Goal: Task Accomplishment & Management: Manage account settings

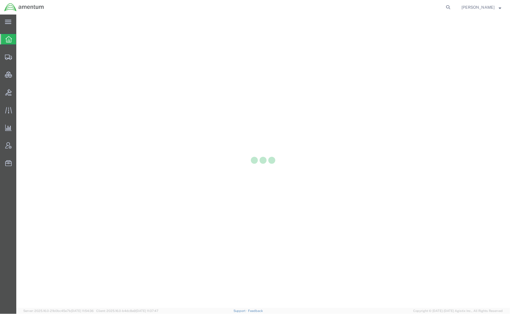
click at [33, 57] on div at bounding box center [263, 162] width 494 height 294
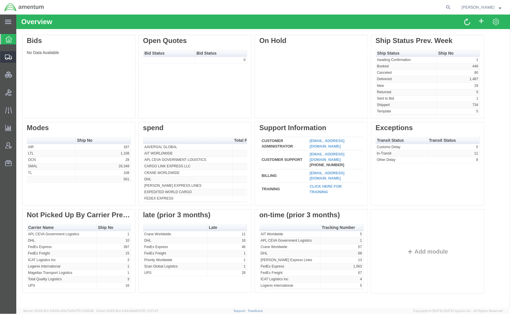
click at [20, 59] on span "Shipments" at bounding box center [18, 57] width 4 height 12
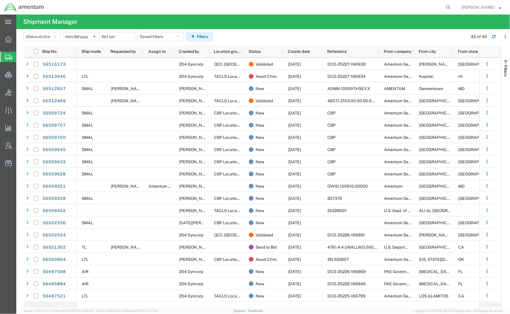
click at [205, 35] on button "Filters" at bounding box center [200, 36] width 28 height 9
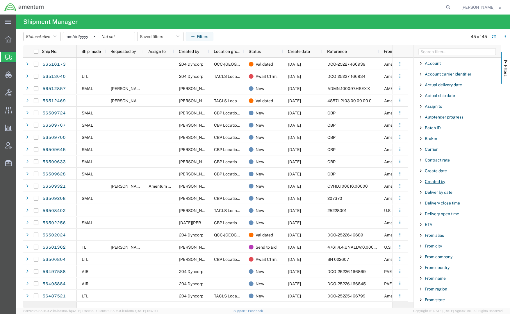
click at [437, 183] on span "Created by" at bounding box center [435, 181] width 20 height 5
click at [434, 207] on input "Filter Value" at bounding box center [459, 206] width 76 height 7
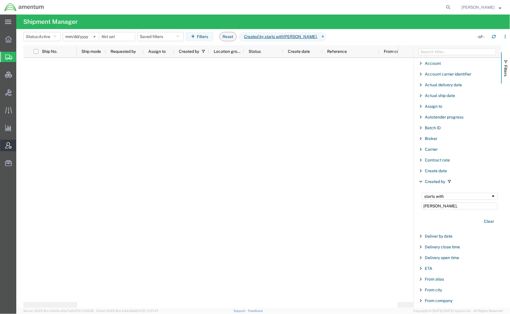
type input "[PERSON_NAME],"
click at [271, 148] on div at bounding box center [237, 180] width 321 height 244
click at [15, 57] on div at bounding box center [8, 57] width 16 height 10
click at [21, 57] on span "Shipments" at bounding box center [18, 57] width 5 height 12
click at [320, 36] on icon at bounding box center [323, 36] width 7 height 9
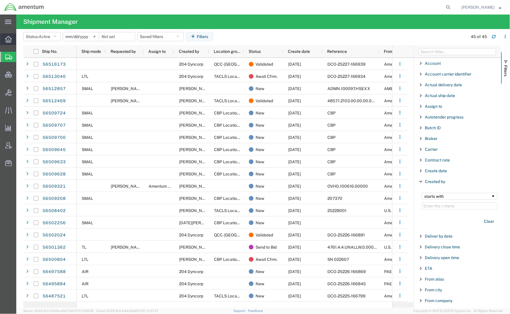
click at [6, 41] on icon at bounding box center [8, 39] width 6 height 6
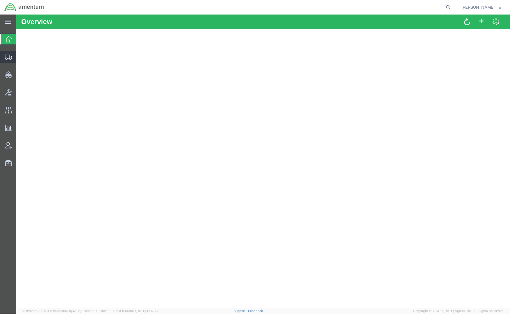
click at [20, 57] on span "Shipments" at bounding box center [18, 57] width 4 height 12
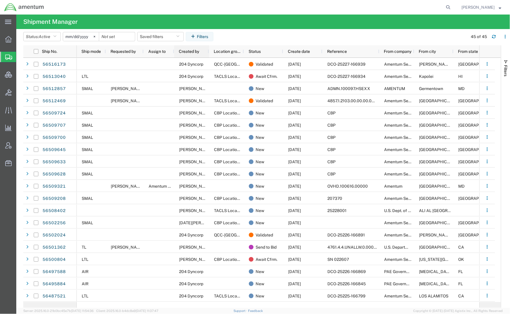
click at [194, 50] on span "Created by" at bounding box center [189, 51] width 20 height 5
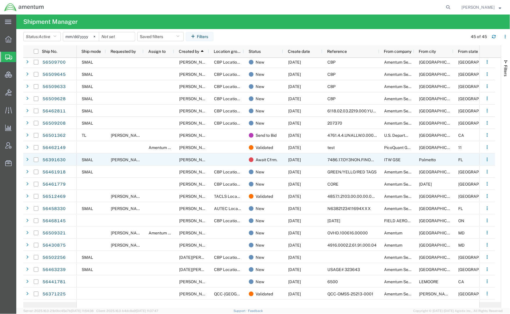
scroll to position [305, 0]
